Goal: Information Seeking & Learning: Check status

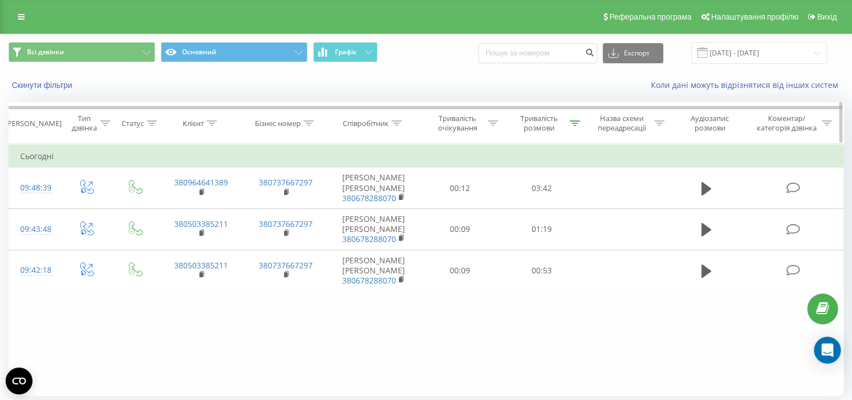
click at [573, 122] on icon at bounding box center [575, 123] width 10 height 6
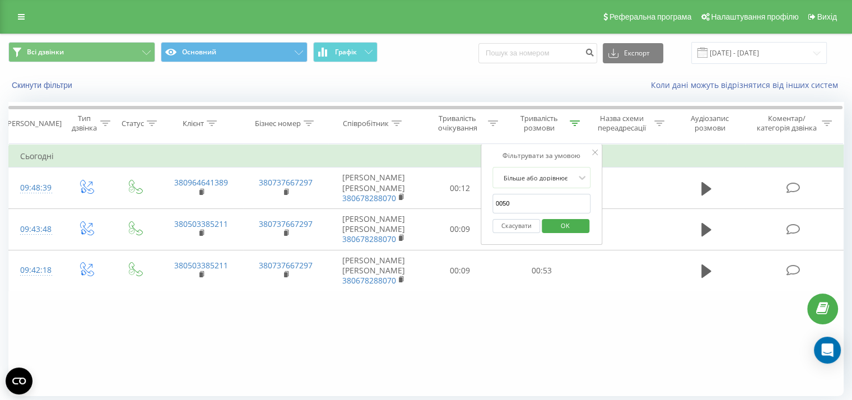
click at [563, 227] on span "OK" at bounding box center [565, 225] width 31 height 17
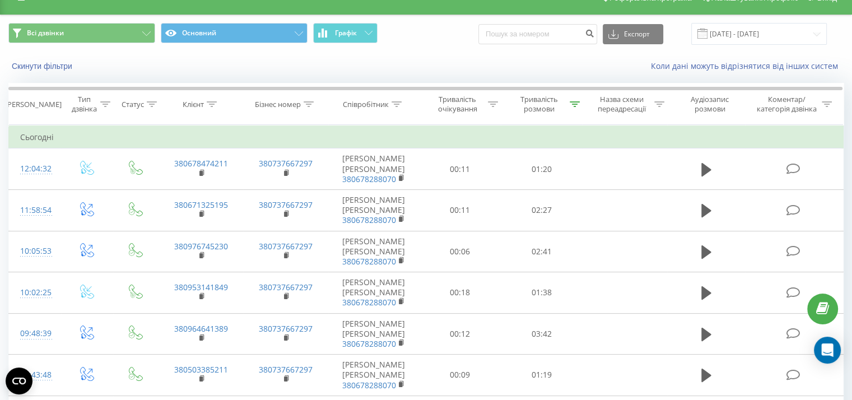
scroll to position [97, 0]
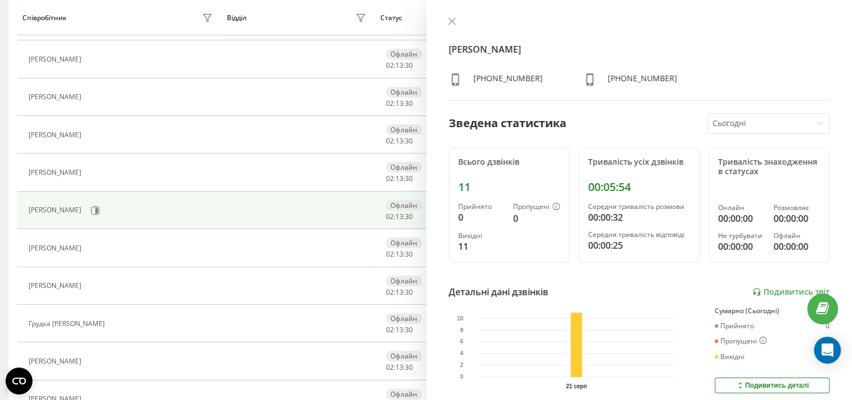
scroll to position [251, 0]
click at [452, 17] on icon at bounding box center [452, 21] width 8 height 8
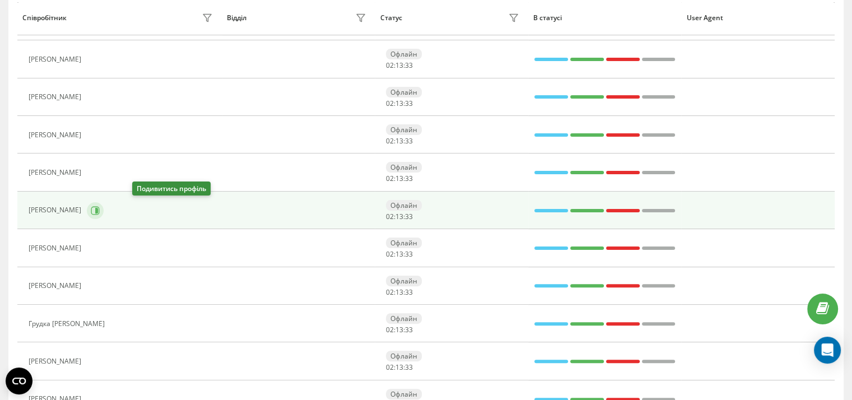
click at [100, 208] on icon at bounding box center [95, 210] width 9 height 9
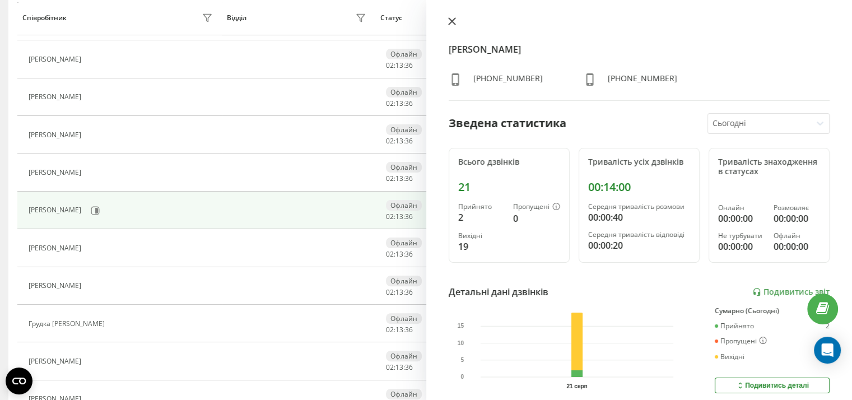
click at [450, 20] on icon at bounding box center [452, 21] width 8 height 8
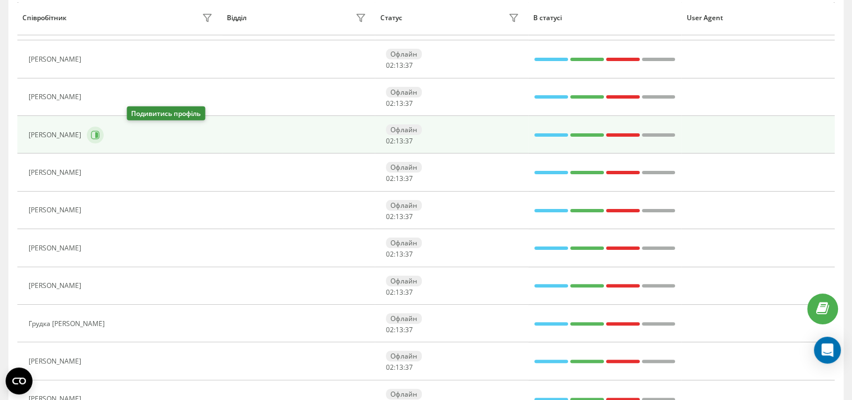
click at [100, 133] on icon at bounding box center [95, 135] width 9 height 9
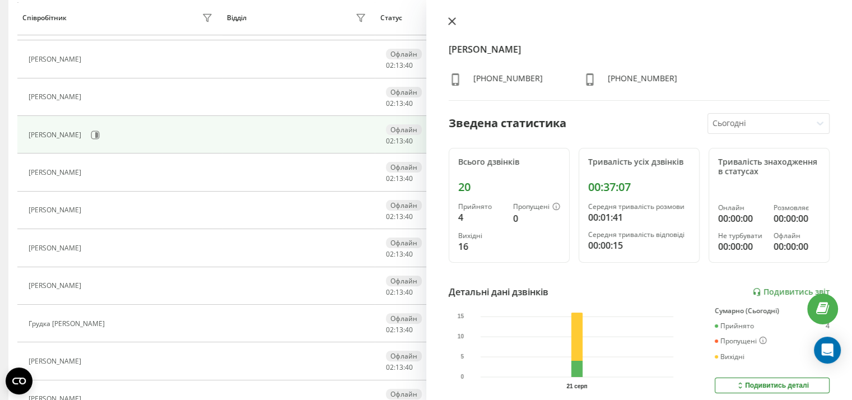
click at [454, 20] on icon at bounding box center [451, 21] width 7 height 7
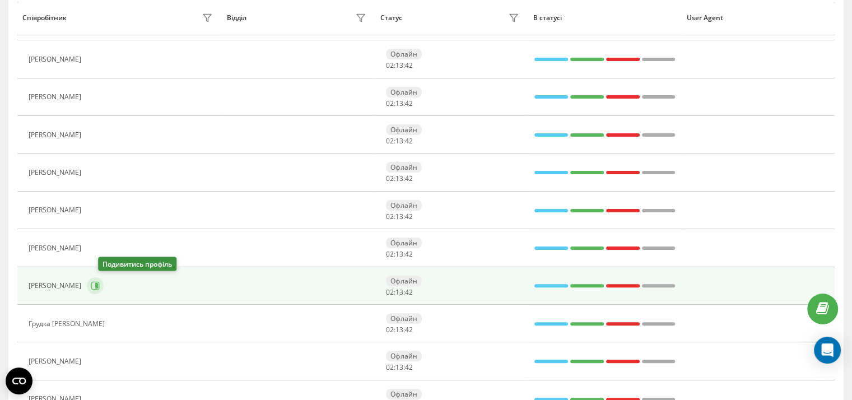
click at [98, 283] on icon at bounding box center [96, 286] width 3 height 6
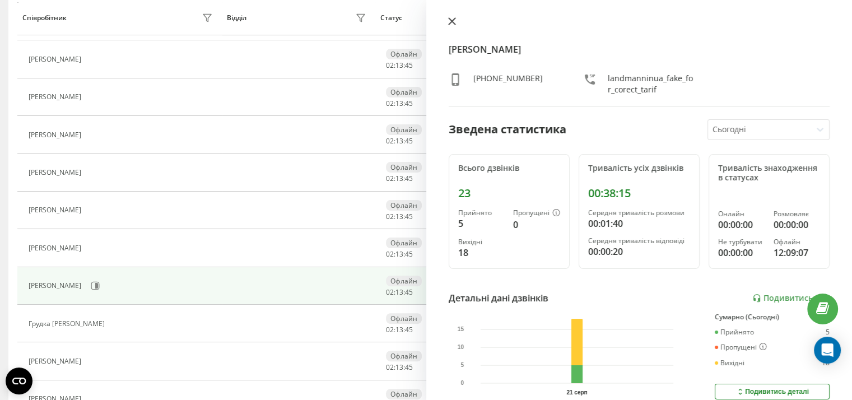
click at [449, 20] on icon at bounding box center [452, 21] width 8 height 8
